Goal: Task Accomplishment & Management: Manage account settings

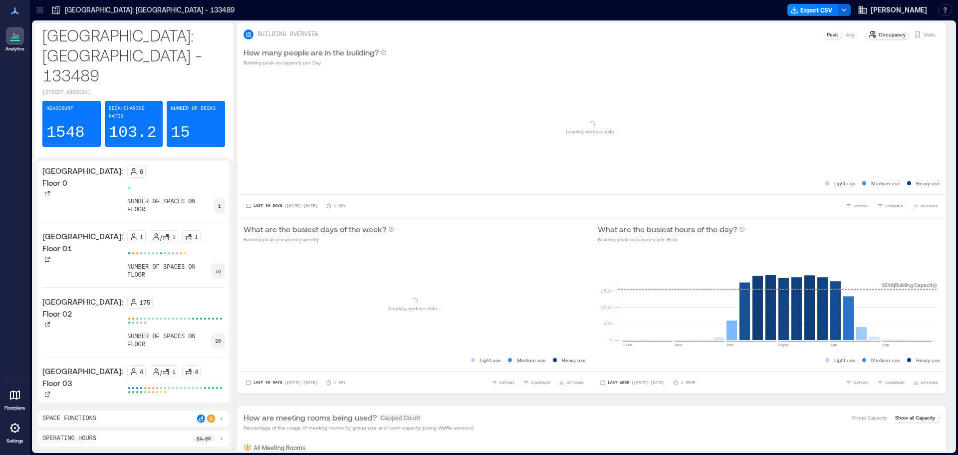
click at [12, 429] on icon at bounding box center [15, 428] width 10 height 10
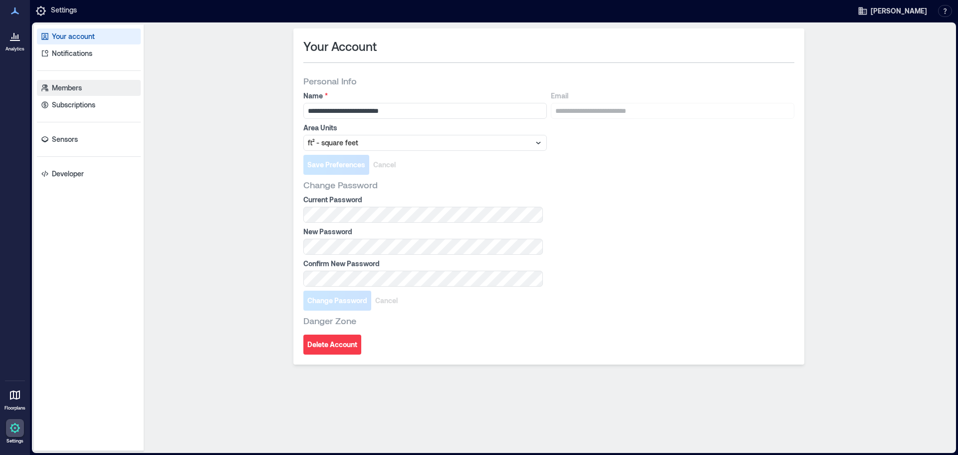
click at [78, 86] on p "Members" at bounding box center [67, 88] width 30 height 10
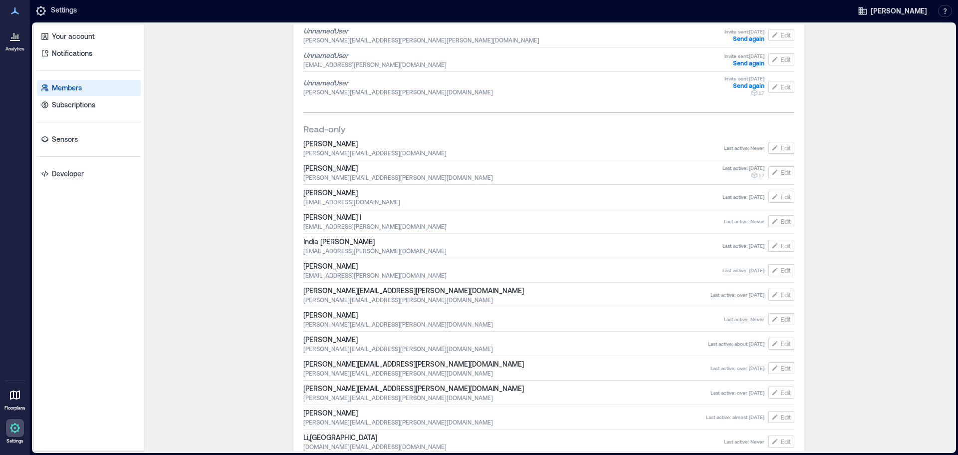
scroll to position [1204, 0]
